Goal: Task Accomplishment & Management: Manage account settings

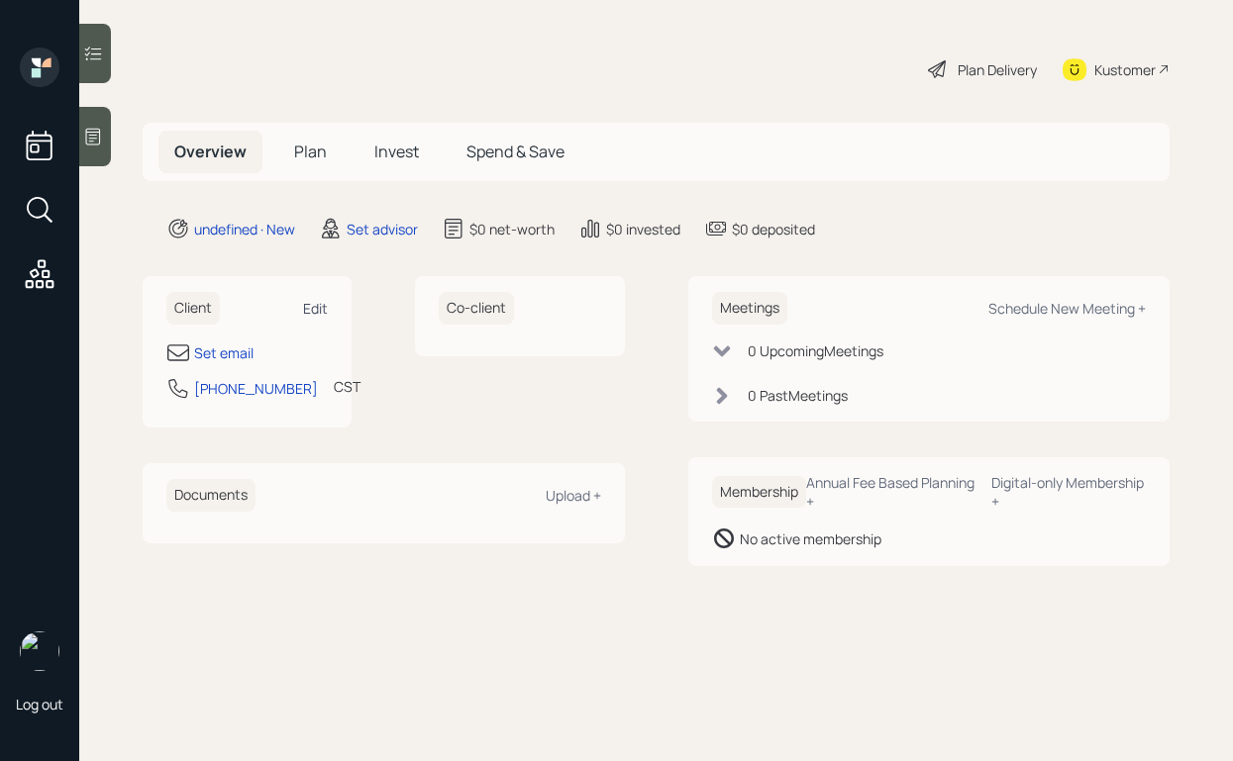
click at [311, 301] on div "Edit" at bounding box center [315, 308] width 25 height 19
select select "America/[GEOGRAPHIC_DATA]"
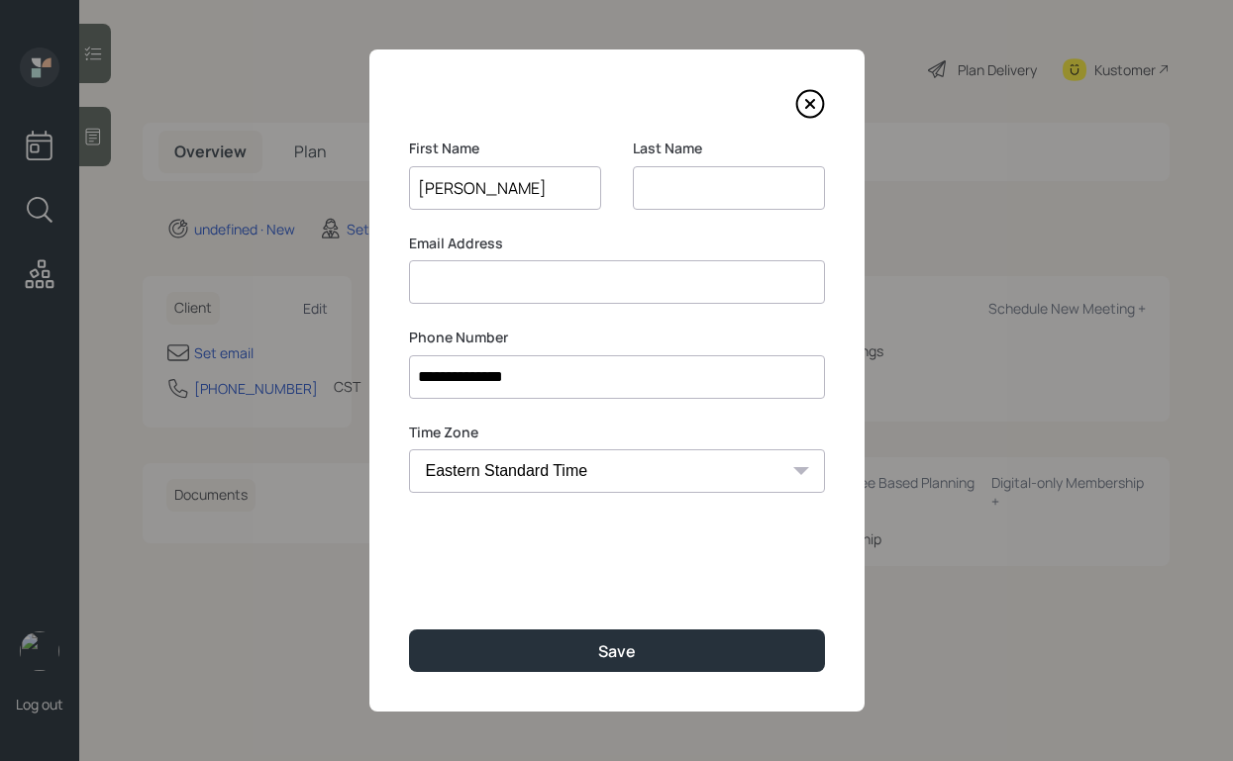
type input "[PERSON_NAME]"
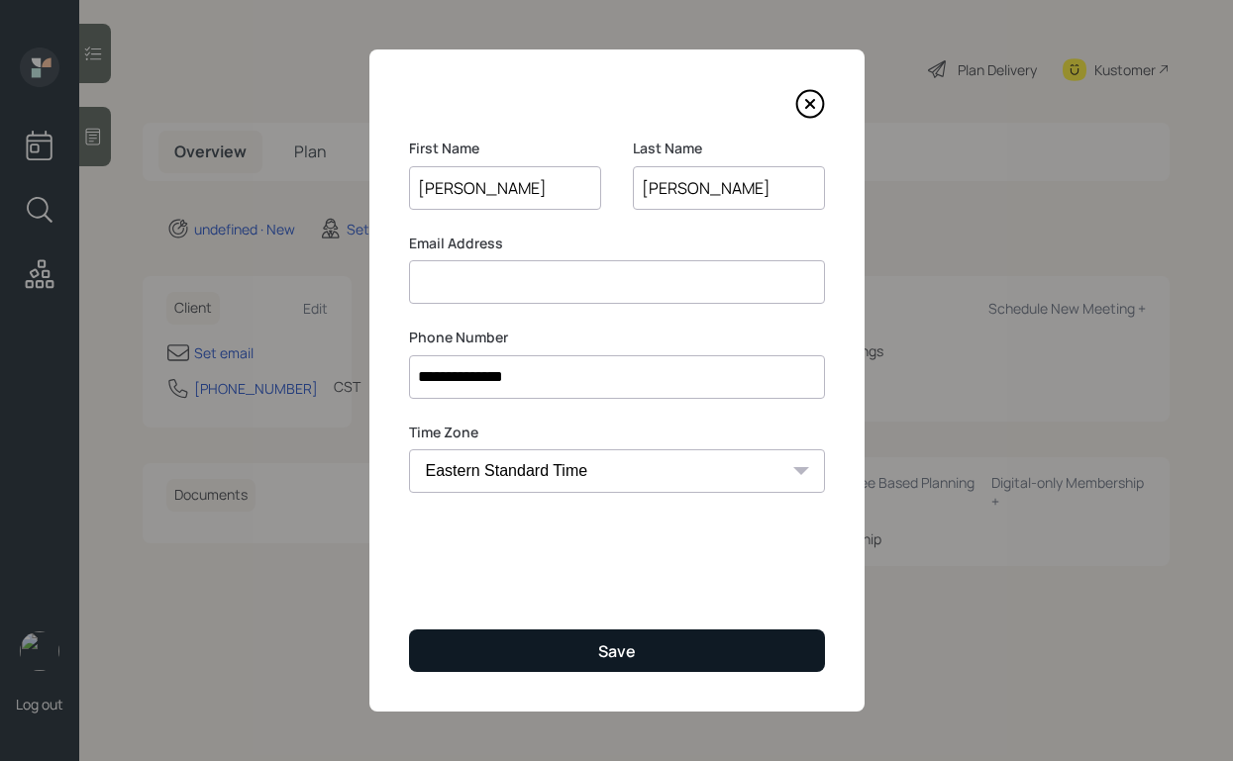
type input "[PERSON_NAME]"
click at [578, 646] on button "Save" at bounding box center [617, 651] width 416 height 43
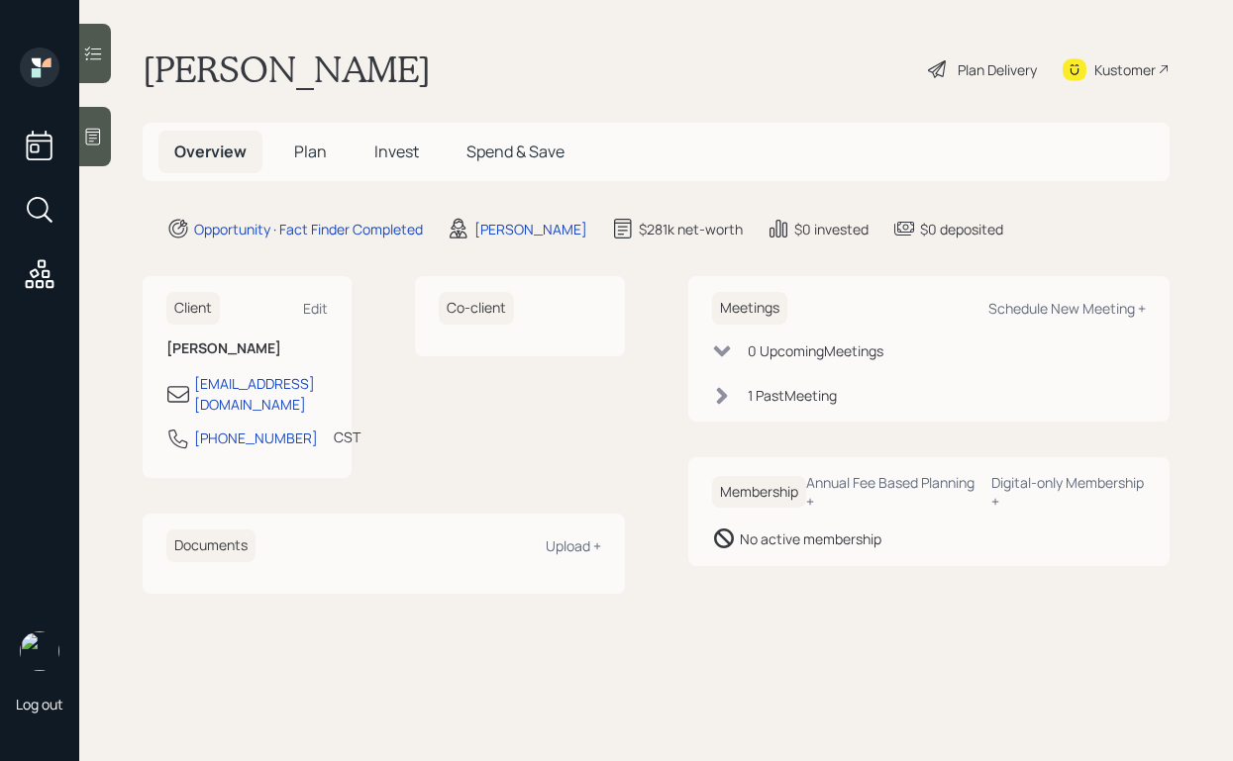
click at [828, 398] on div "1 Past Meeting" at bounding box center [792, 395] width 89 height 21
